Goal: Information Seeking & Learning: Learn about a topic

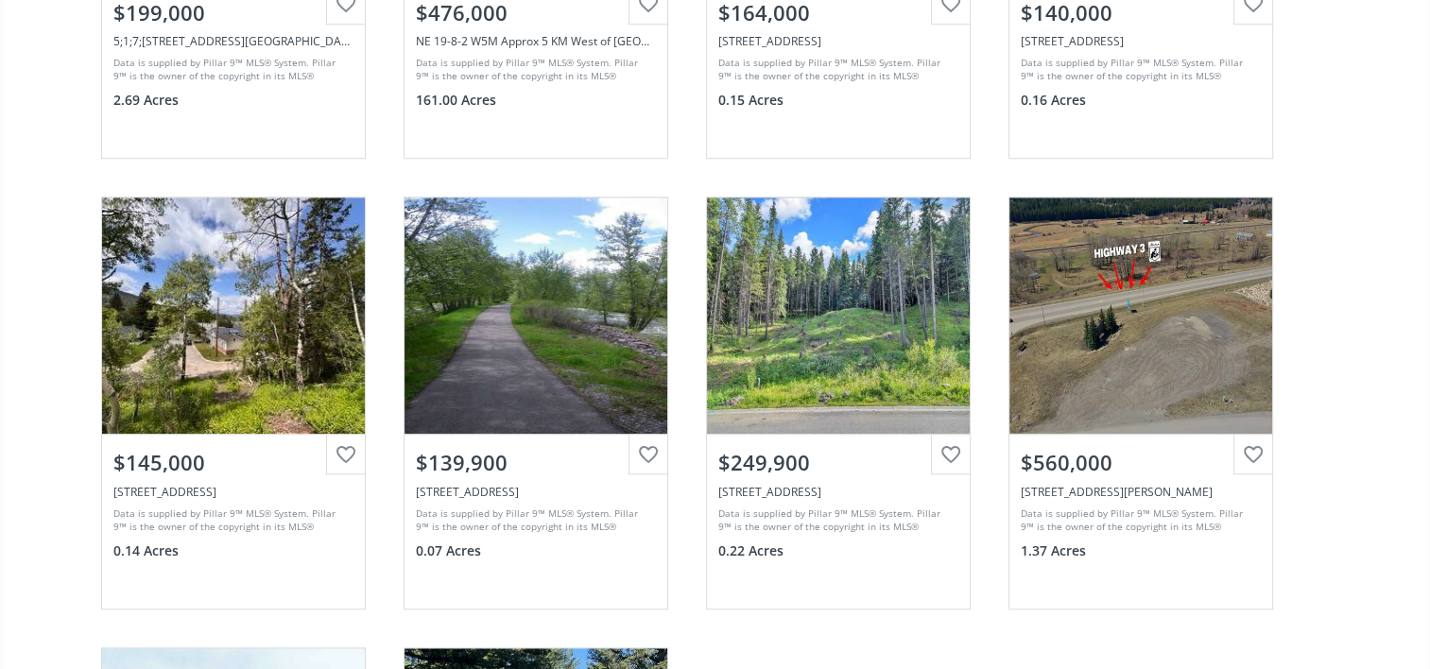
scroll to position [1513, 0]
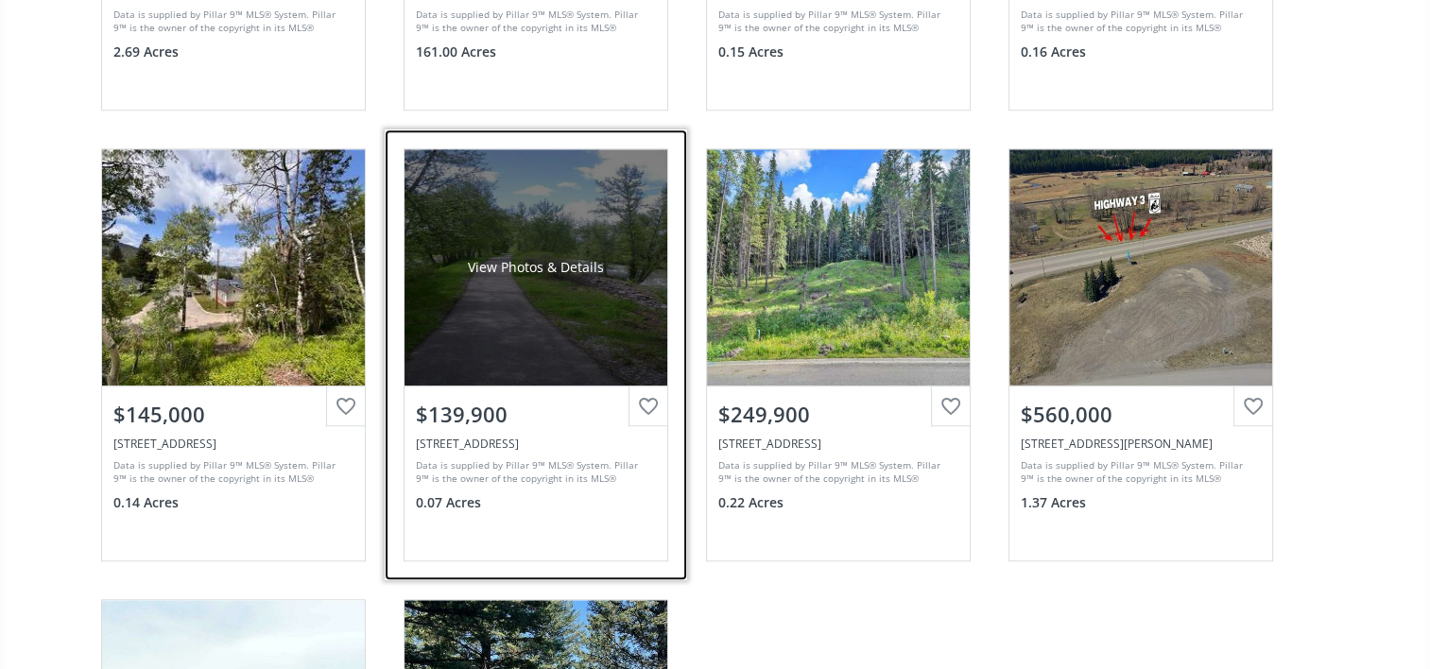
click at [505, 211] on div "View Photos & Details" at bounding box center [536, 267] width 263 height 236
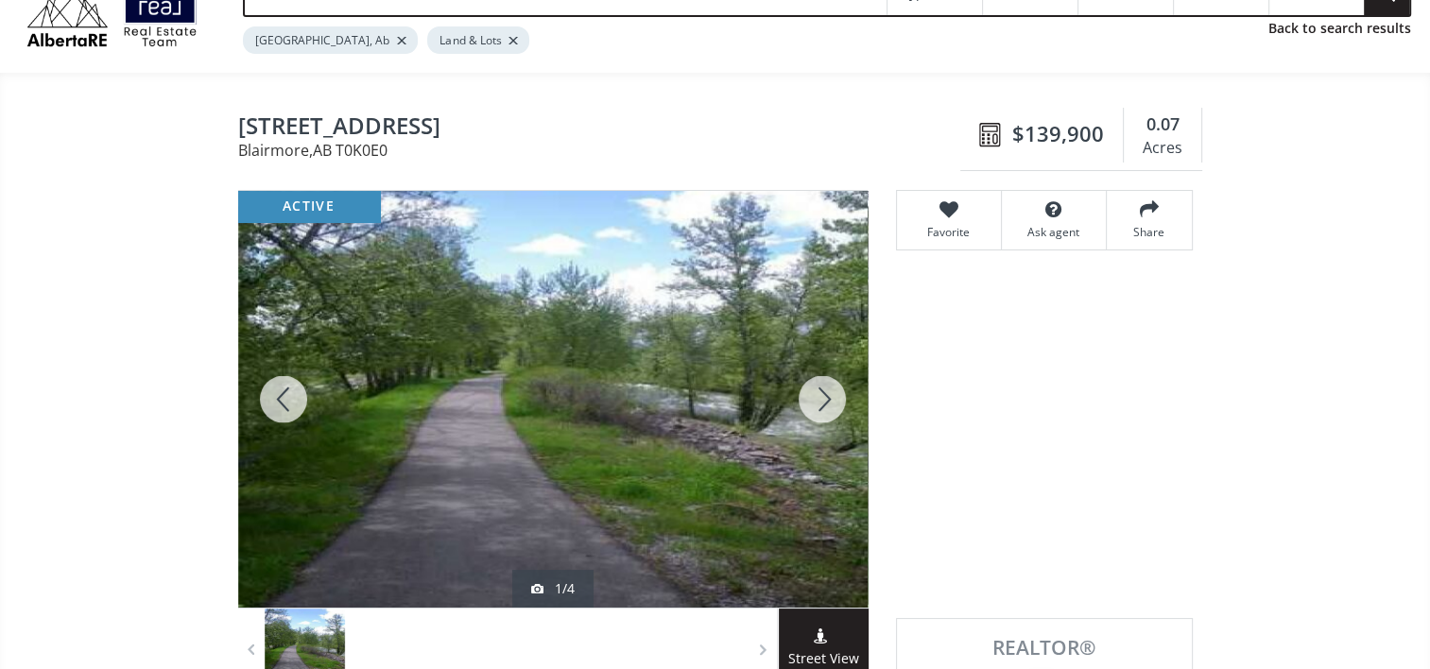
scroll to position [189, 0]
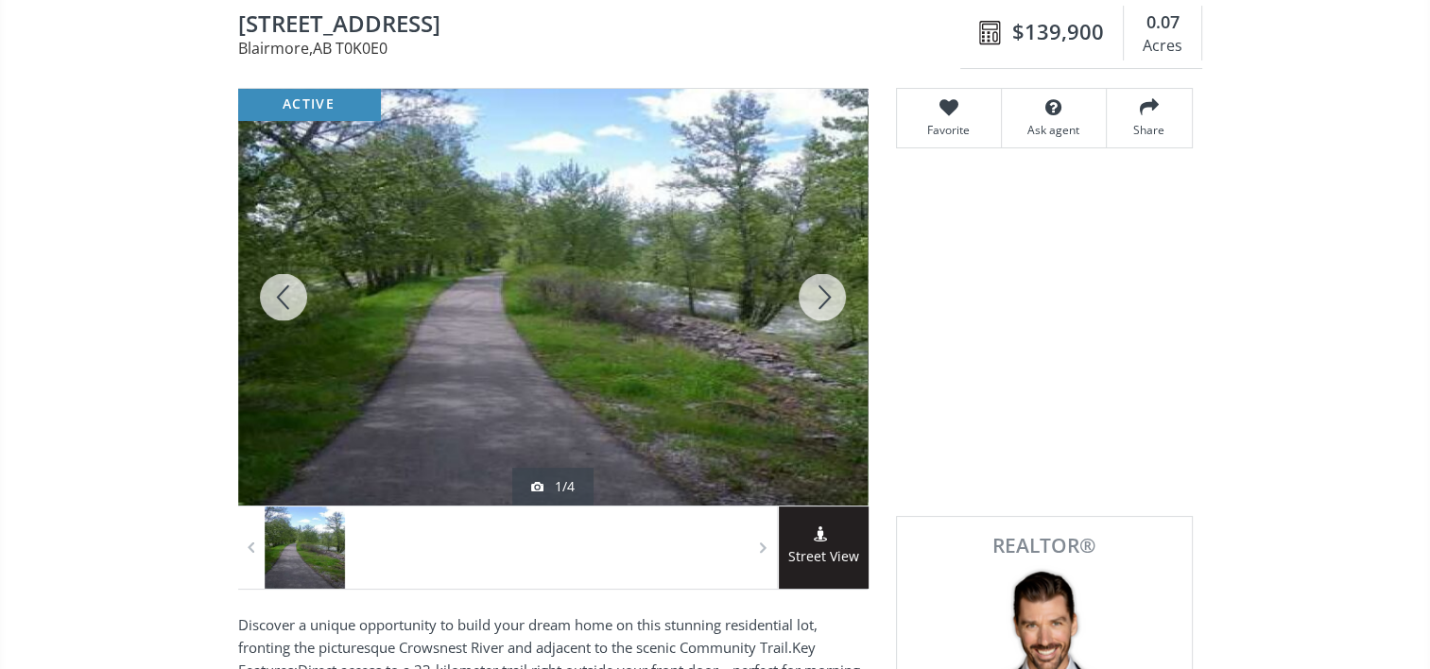
click at [835, 291] on div at bounding box center [822, 297] width 91 height 417
click at [832, 295] on div at bounding box center [822, 297] width 91 height 417
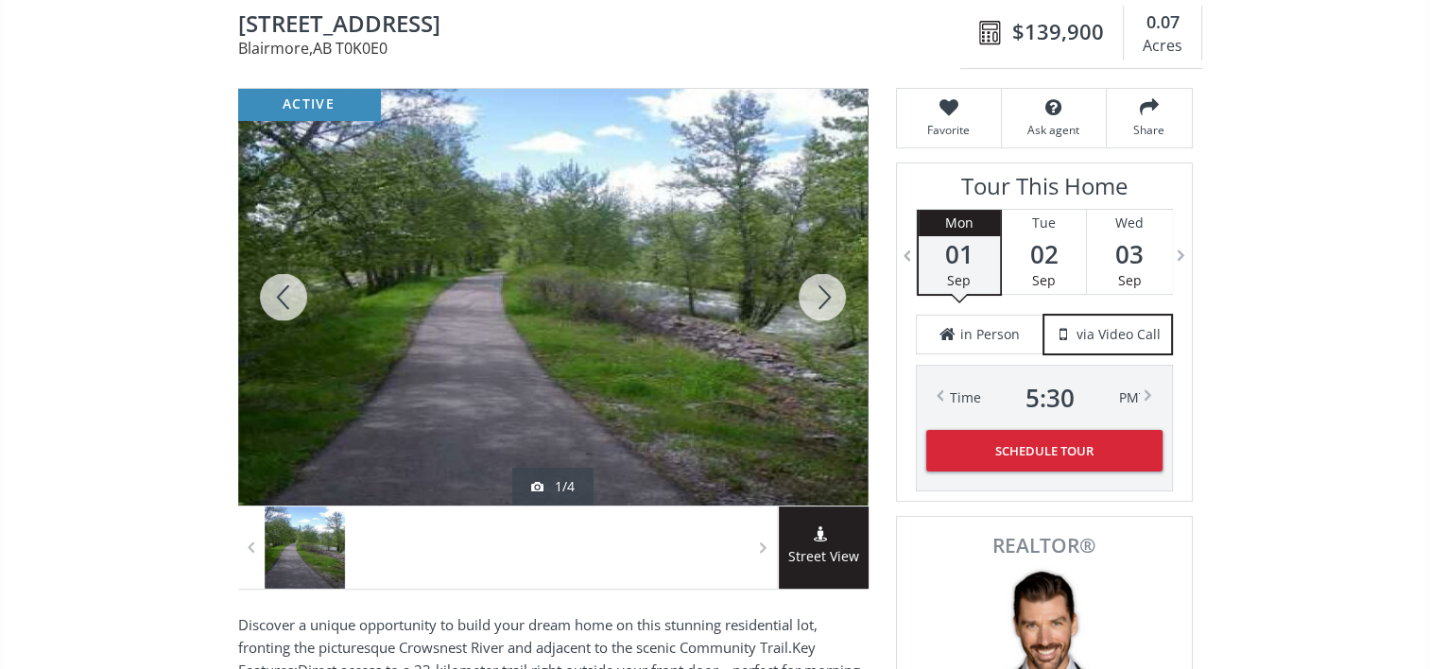
click at [832, 295] on div at bounding box center [822, 297] width 91 height 417
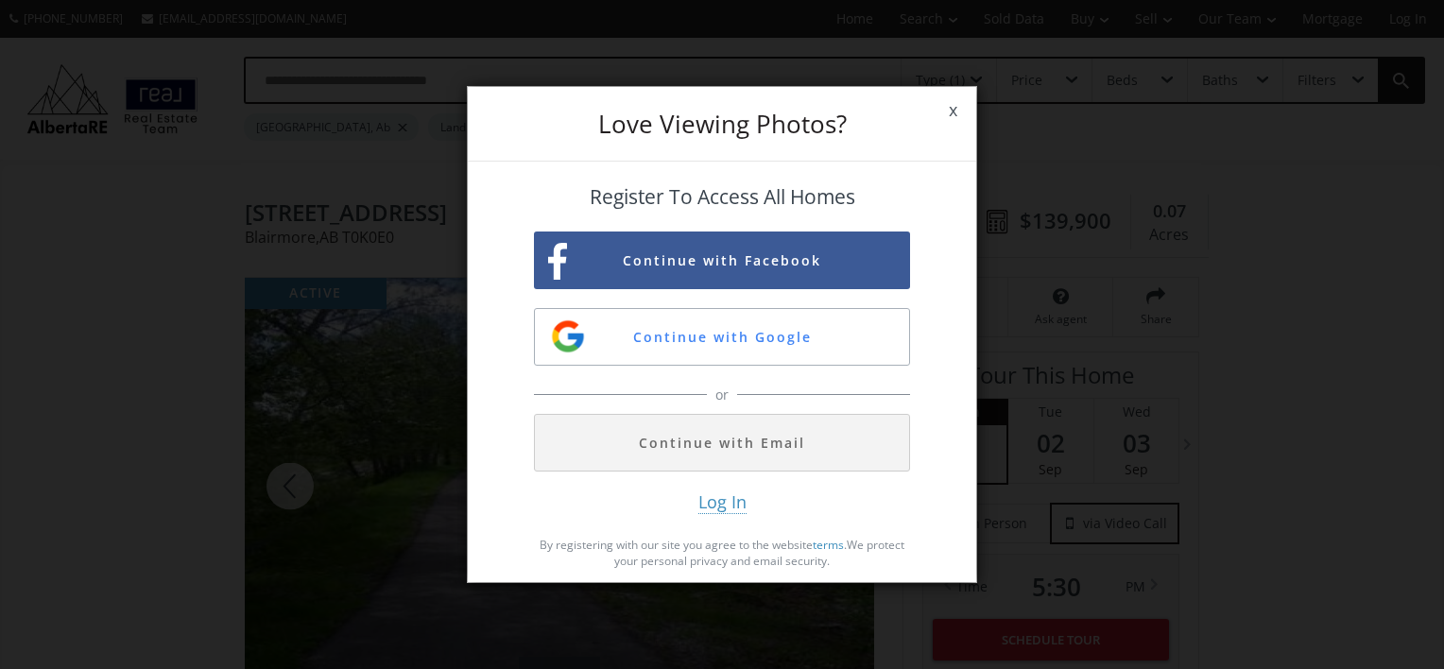
click at [955, 112] on span "x" at bounding box center [953, 110] width 46 height 53
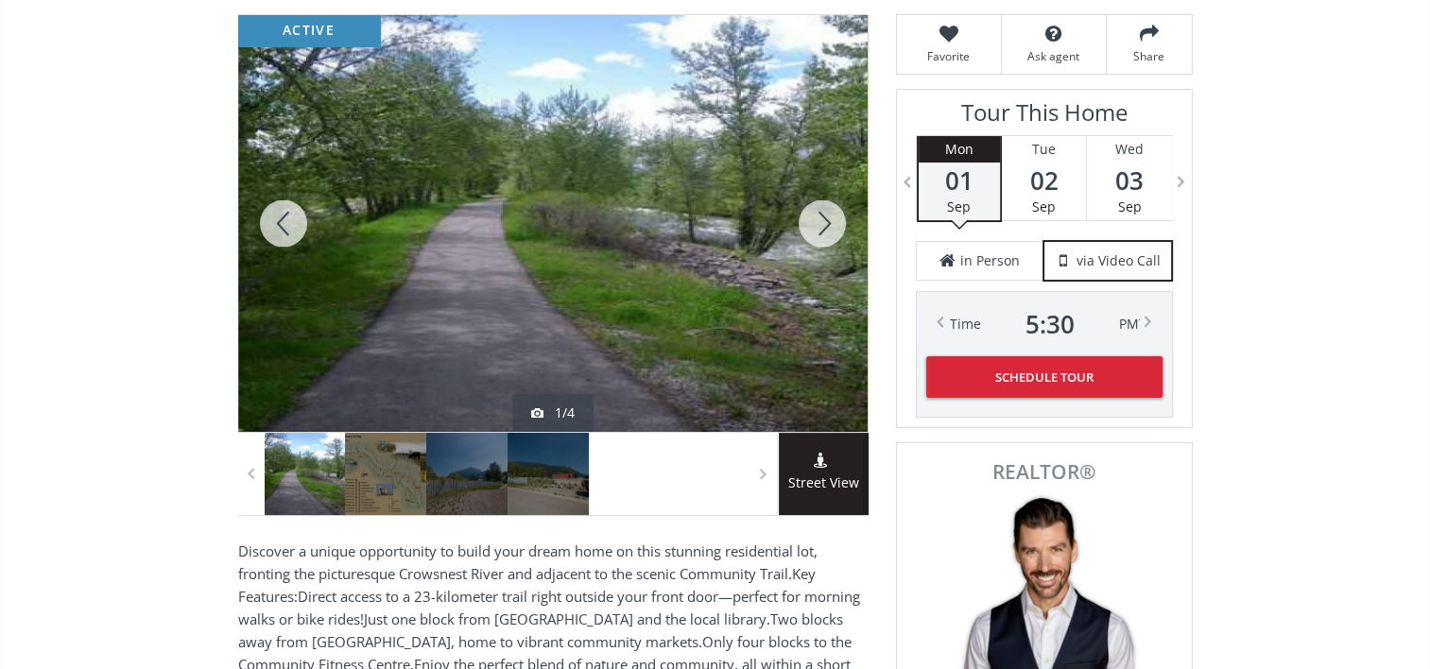
scroll to position [378, 0]
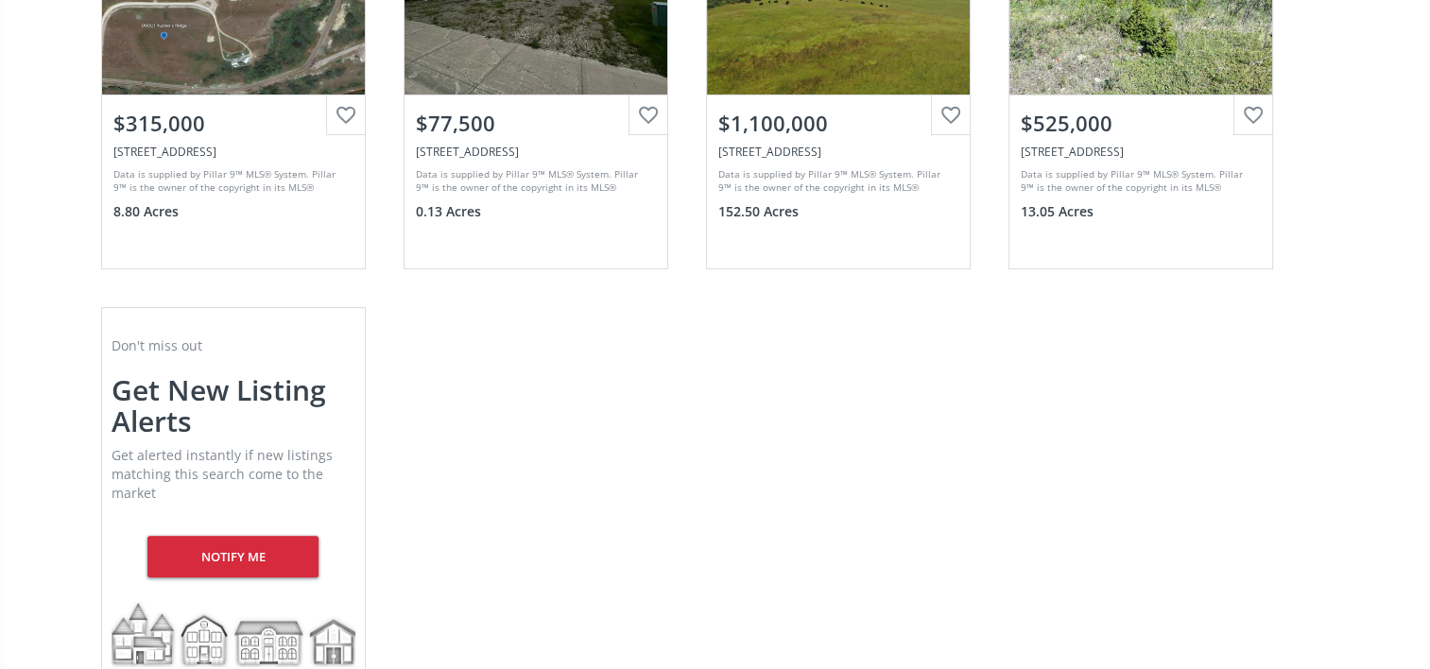
scroll to position [1210, 0]
